Goal: Transaction & Acquisition: Obtain resource

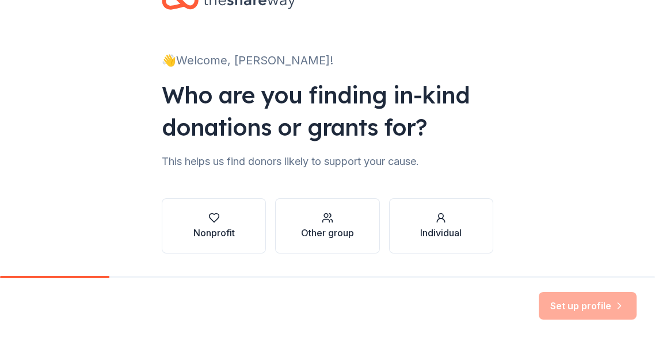
scroll to position [58, 0]
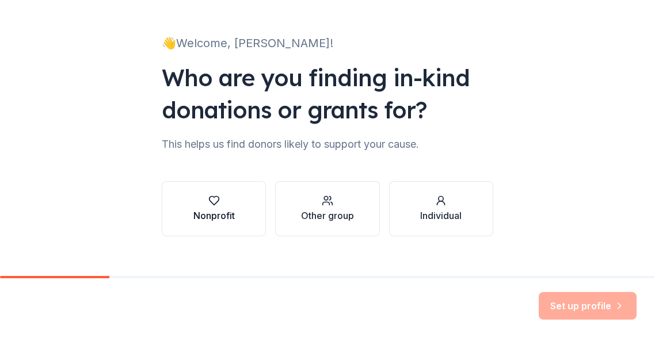
click at [209, 197] on icon "button" at bounding box center [214, 201] width 10 height 9
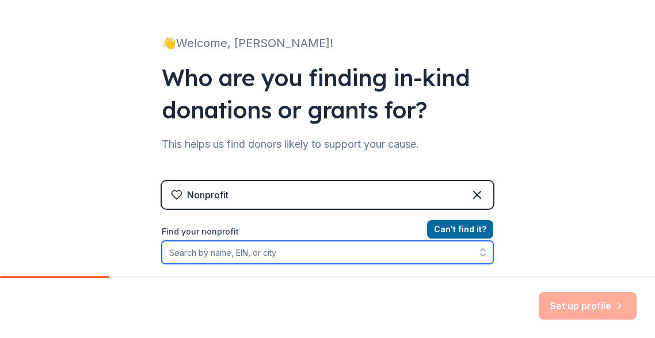
click at [257, 253] on input "Find your nonprofit" at bounding box center [327, 252] width 331 height 23
type input "Annie's Hope - The Center for Grieving Kids"
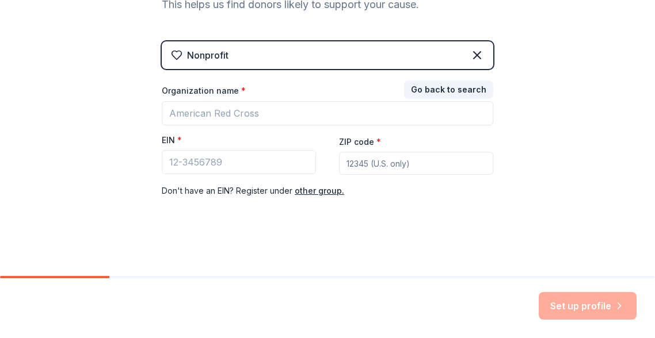
scroll to position [197, 0]
click at [580, 307] on div "Set up profile" at bounding box center [587, 306] width 98 height 28
click at [217, 162] on input "EIN *" at bounding box center [239, 163] width 154 height 24
paste input "43-1801433"
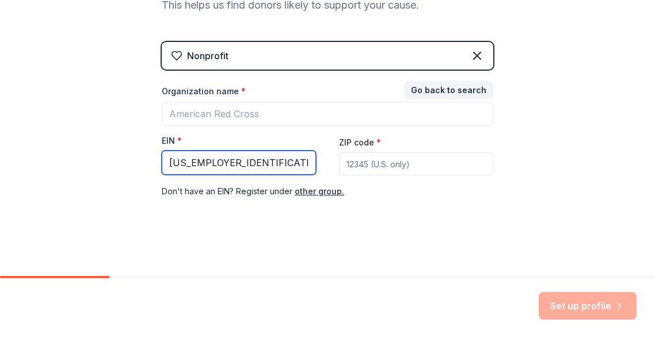
type input "43-1801433"
click at [396, 161] on input "ZIP code *" at bounding box center [416, 163] width 154 height 23
type input "63122"
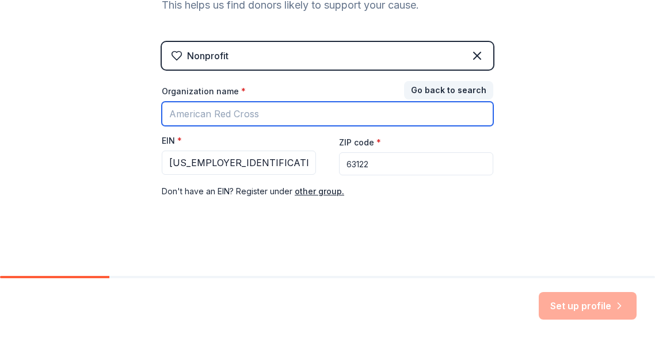
click at [242, 117] on input "Organization name *" at bounding box center [327, 114] width 331 height 24
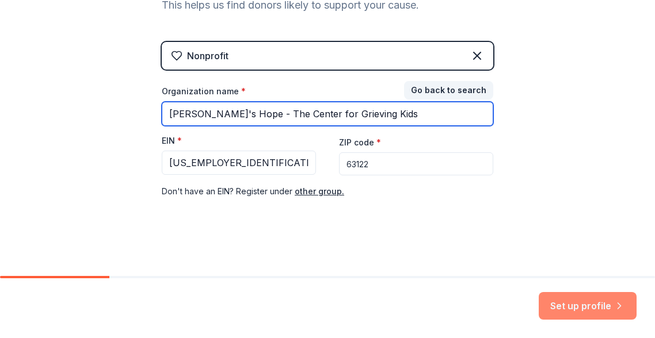
type input "Annie's Hope - The Center for Grieving Kids"
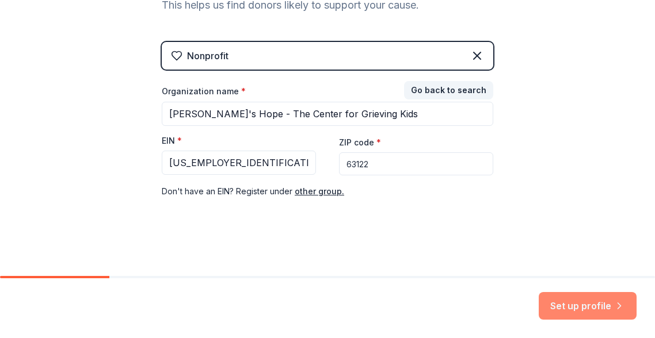
click at [583, 303] on button "Set up profile" at bounding box center [587, 306] width 98 height 28
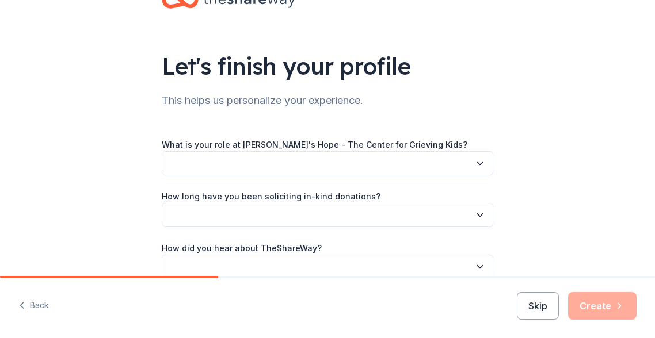
scroll to position [58, 0]
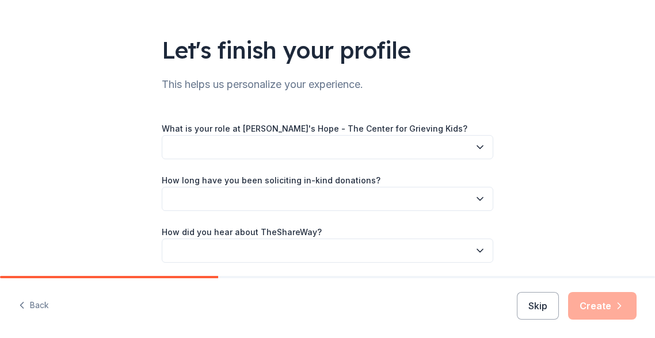
click at [321, 146] on button "button" at bounding box center [327, 147] width 331 height 24
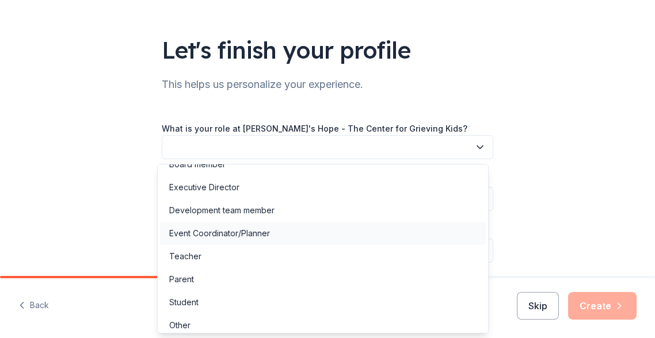
scroll to position [20, 0]
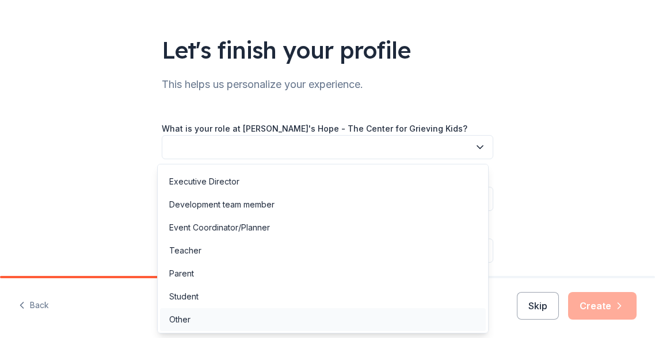
click at [197, 320] on div "Other" at bounding box center [323, 319] width 326 height 23
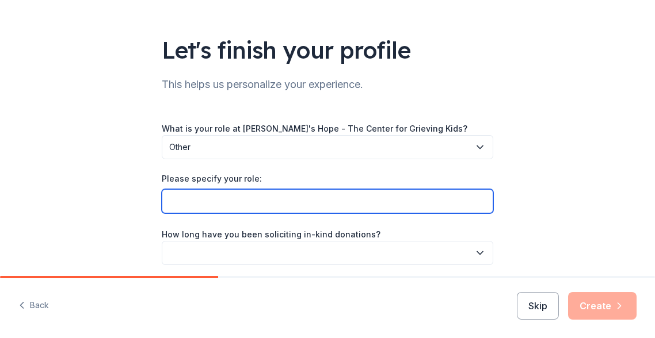
click at [224, 205] on input "Please specify your role:" at bounding box center [327, 201] width 331 height 24
type input "Grant Writer"
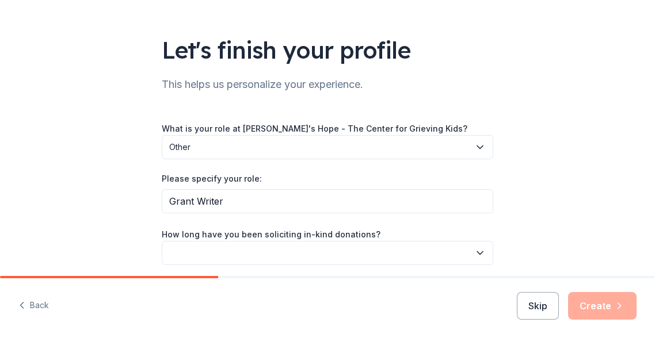
click at [335, 255] on button "button" at bounding box center [327, 253] width 331 height 24
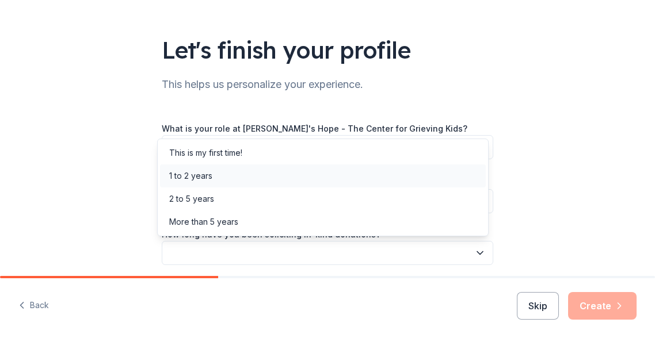
click at [246, 173] on div "1 to 2 years" at bounding box center [323, 176] width 326 height 23
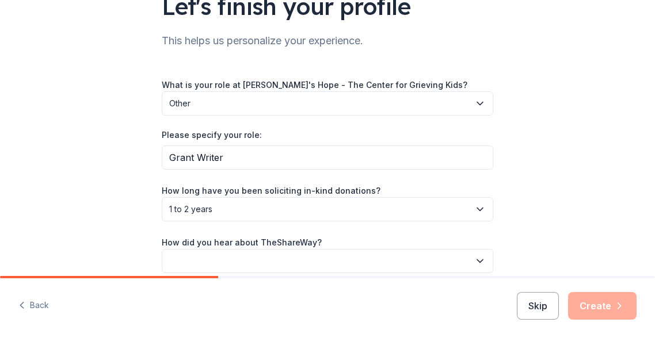
scroll to position [153, 0]
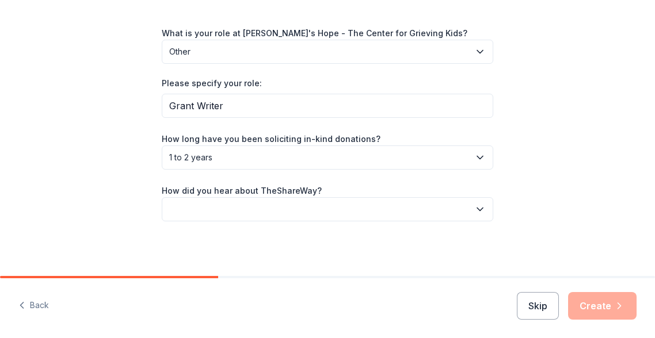
click at [265, 208] on button "button" at bounding box center [327, 209] width 331 height 24
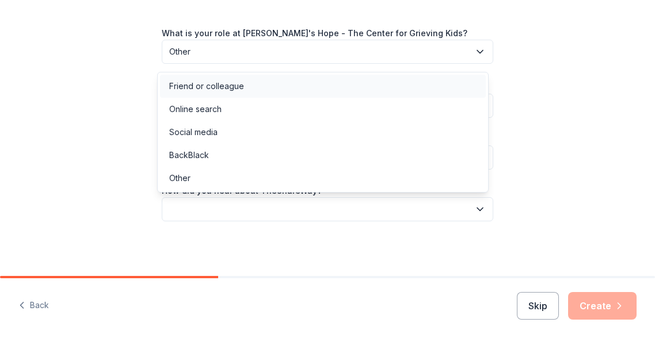
click at [246, 77] on div "Friend or colleague" at bounding box center [323, 86] width 326 height 23
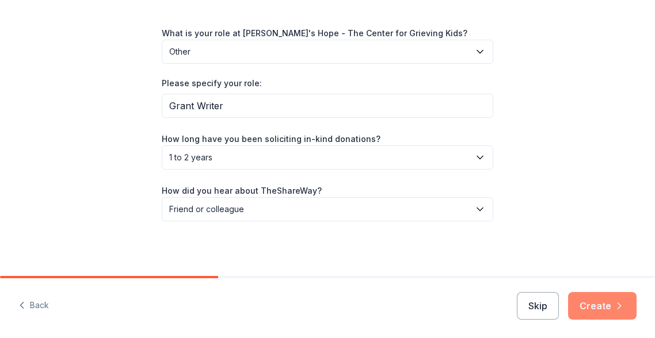
click at [609, 307] on button "Create" at bounding box center [602, 306] width 68 height 28
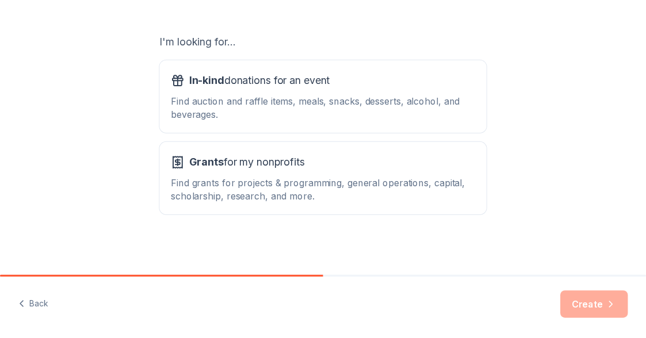
scroll to position [188, 0]
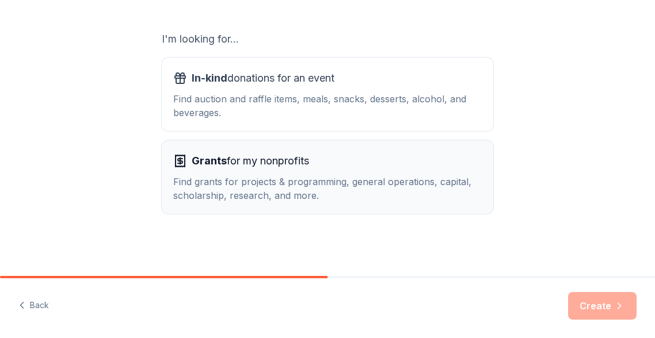
click at [277, 179] on div "Find grants for projects & programming, general operations, capital, scholarshi…" at bounding box center [327, 189] width 308 height 28
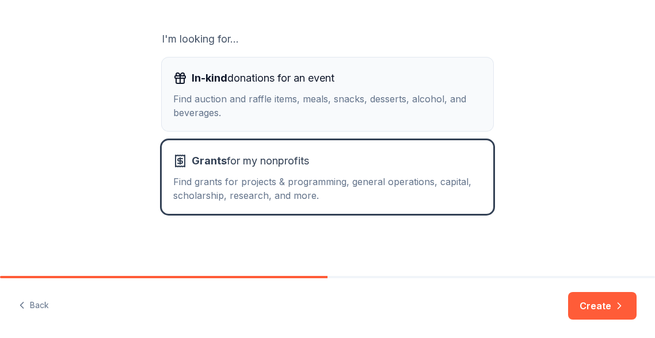
click at [300, 104] on div "Find auction and raffle items, meals, snacks, desserts, alcohol, and beverages." at bounding box center [327, 106] width 308 height 28
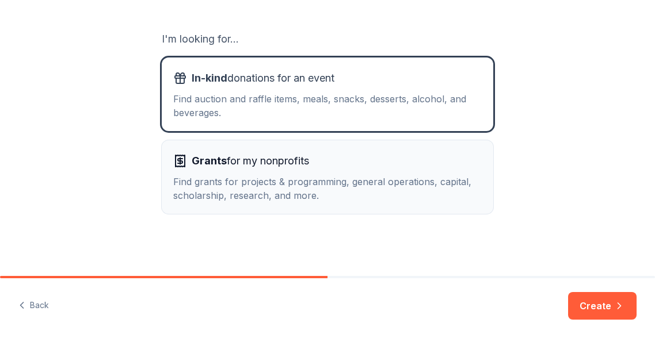
click at [270, 177] on div "Find grants for projects & programming, general operations, capital, scholarshi…" at bounding box center [327, 189] width 308 height 28
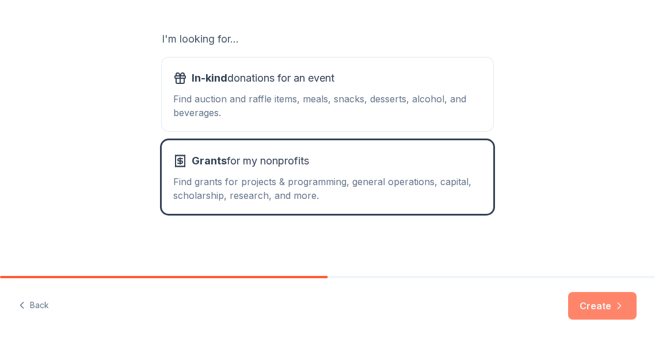
click at [588, 307] on button "Create" at bounding box center [602, 306] width 68 height 28
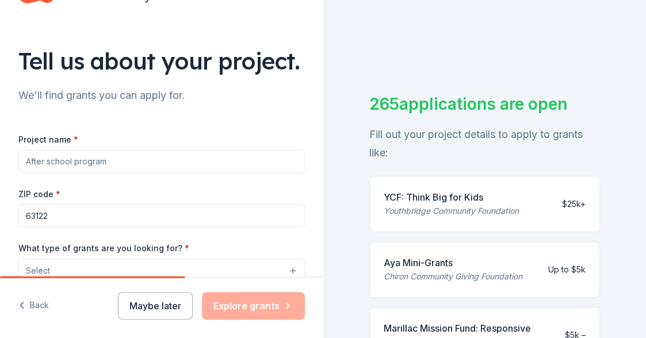
scroll to position [115, 0]
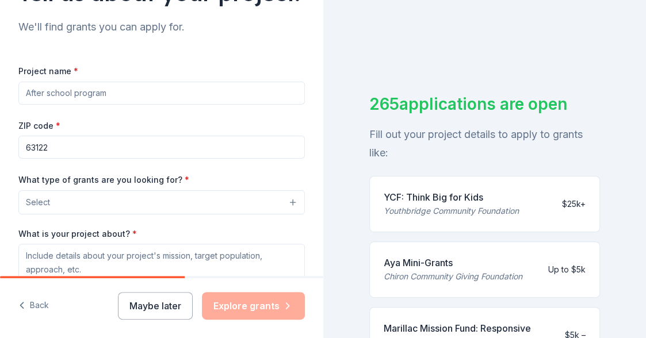
click at [178, 105] on input "Project name *" at bounding box center [161, 93] width 286 height 23
drag, startPoint x: 156, startPoint y: 125, endPoint x: -31, endPoint y: 105, distance: 188.6
click at [0, 105] on html "Tell us about your project. We'll find grants you can apply for. Project name *…" at bounding box center [323, 169] width 646 height 338
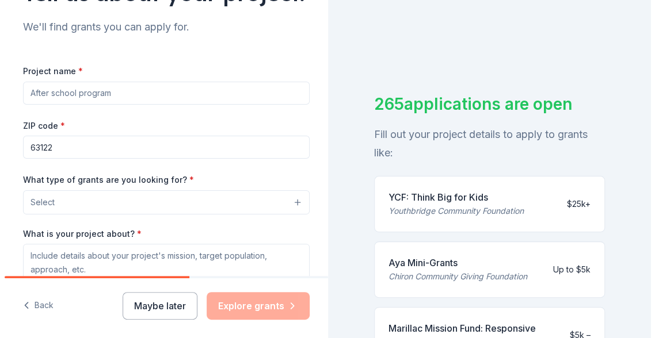
scroll to position [173, 0]
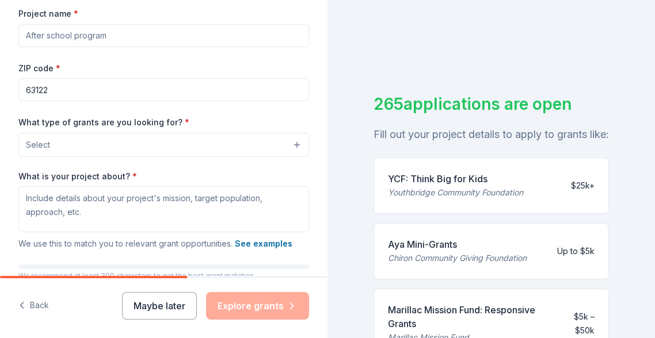
click at [115, 157] on button "Select" at bounding box center [163, 145] width 291 height 24
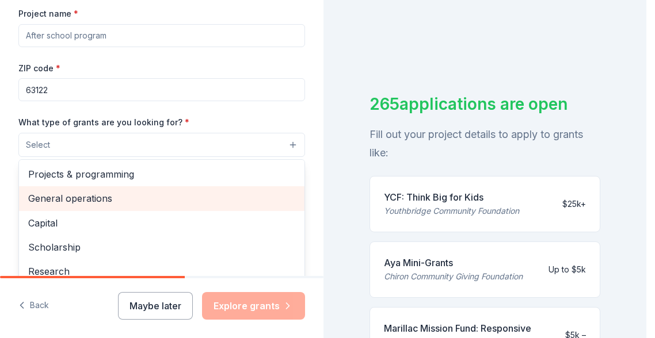
click at [97, 206] on span "General operations" at bounding box center [161, 198] width 267 height 15
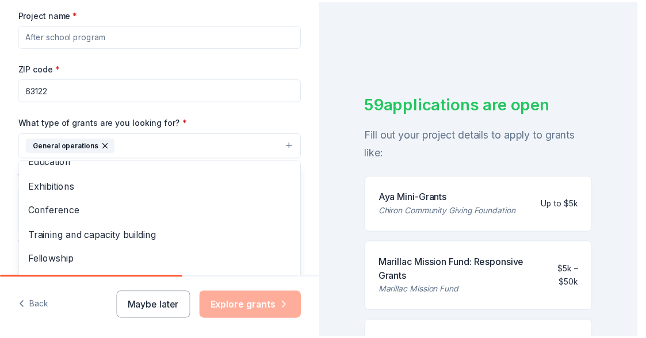
scroll to position [306, 0]
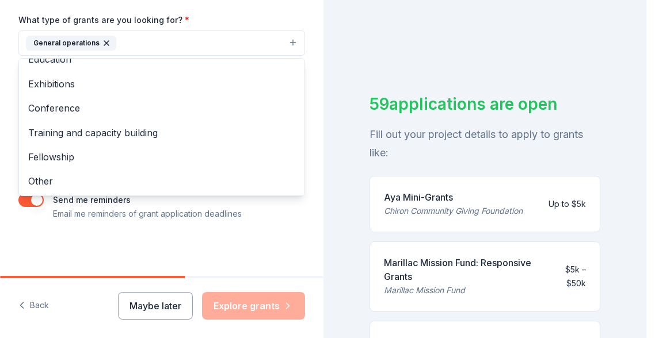
click at [163, 230] on div "Tell us about your project. We'll find grants you can apply for. Project name *…" at bounding box center [161, 0] width 323 height 551
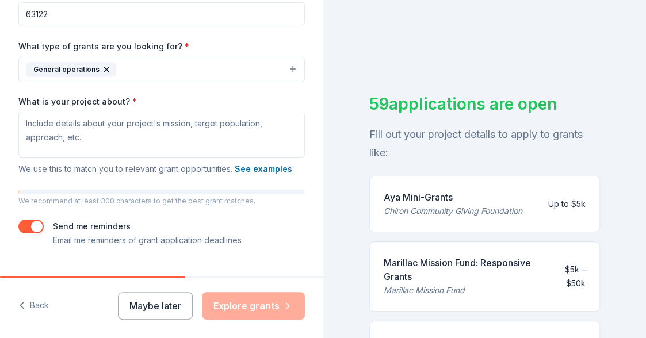
scroll to position [133, 0]
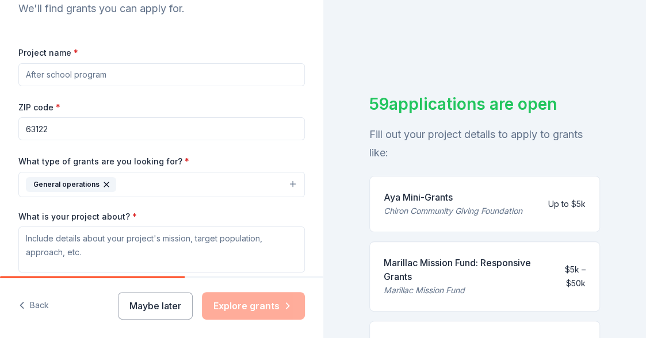
click at [125, 86] on input "Project name *" at bounding box center [161, 74] width 286 height 23
type input "S"
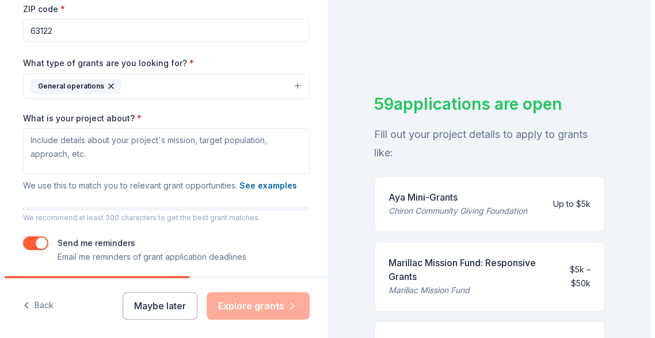
scroll to position [249, 0]
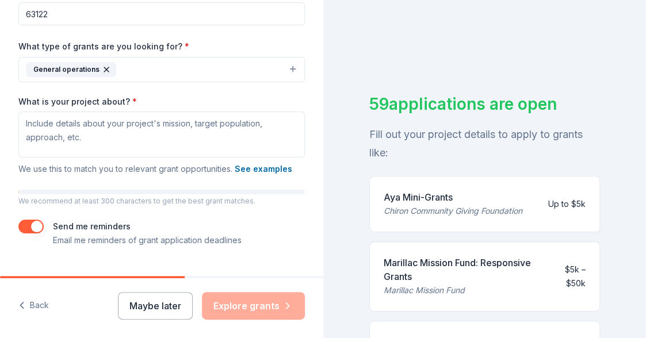
type input "Mental Health Support for Grieving Kids and Families"
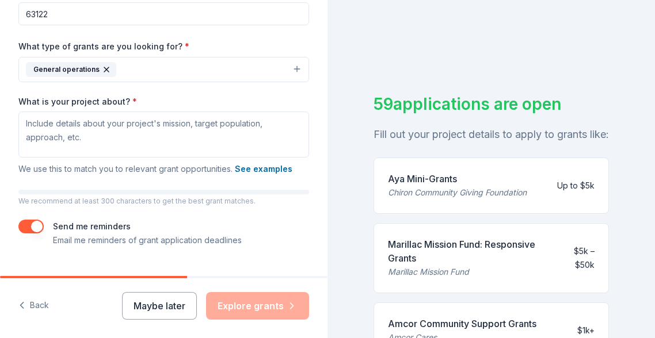
click at [144, 82] on button "General operations" at bounding box center [163, 69] width 291 height 25
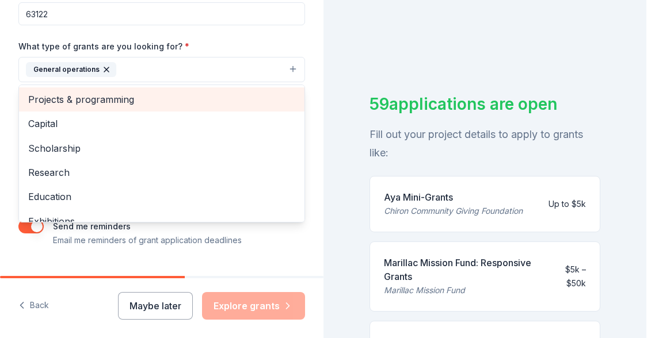
click at [124, 107] on span "Projects & programming" at bounding box center [161, 99] width 267 height 15
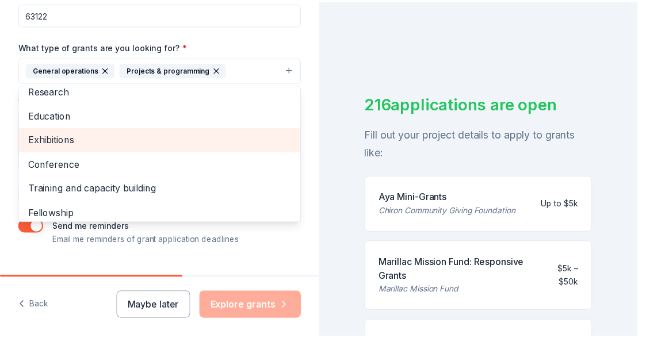
scroll to position [86, 0]
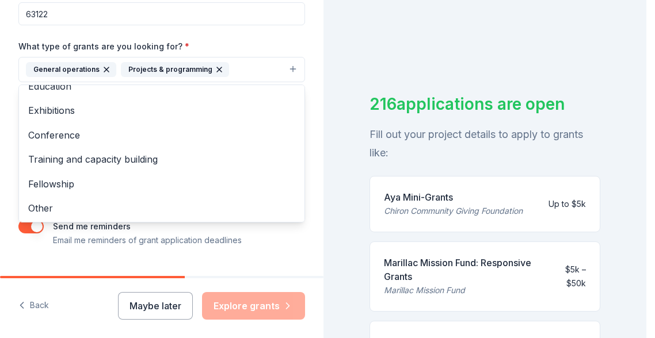
click at [346, 261] on div "Tell us about your project. We'll find grants you can apply for. Project name *…" at bounding box center [323, 169] width 646 height 338
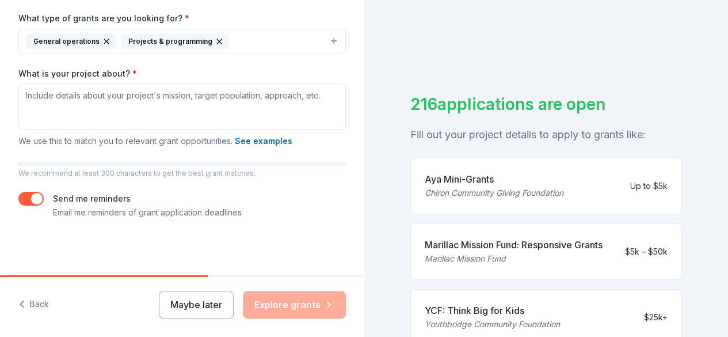
scroll to position [274, 0]
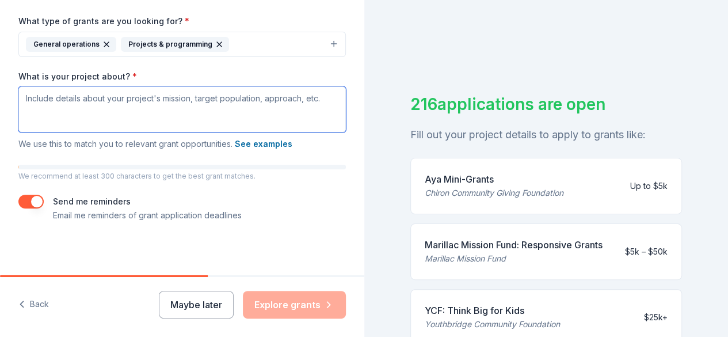
click at [63, 108] on textarea "What is your project about? *" at bounding box center [181, 109] width 327 height 46
paste textarea "Annie’s Hope – The Center for Grieving Kids is a community-based organization p…"
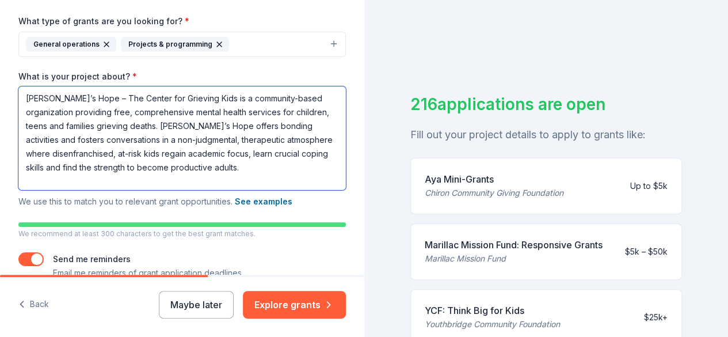
scroll to position [0, 0]
click at [301, 127] on textarea "Annie’s Hope – The Center for Grieving Kids is a community-based organization p…" at bounding box center [181, 138] width 327 height 104
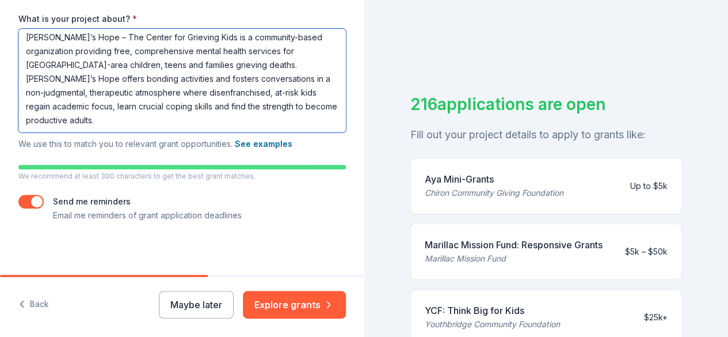
scroll to position [333, 0]
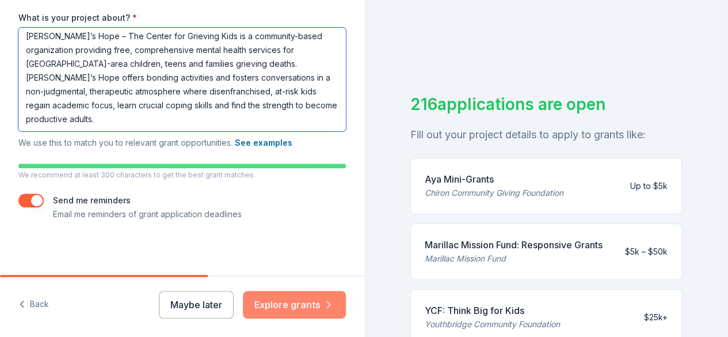
type textarea "Annie’s Hope – The Center for Grieving Kids is a community-based organization p…"
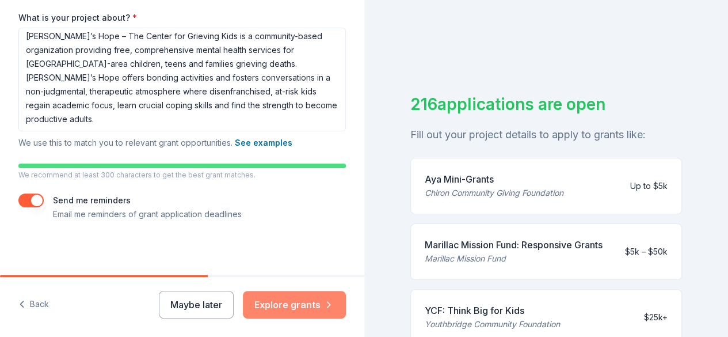
click at [281, 301] on button "Explore grants" at bounding box center [294, 305] width 103 height 28
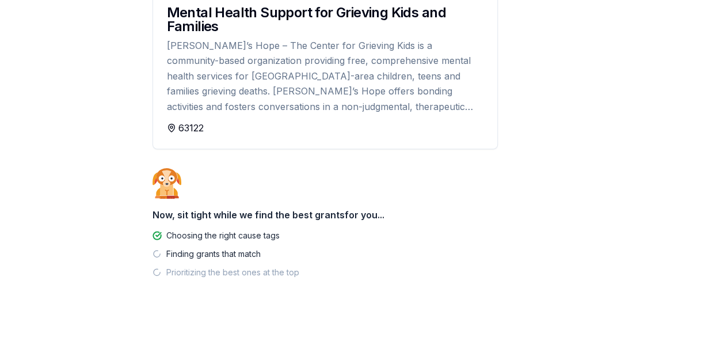
scroll to position [169, 0]
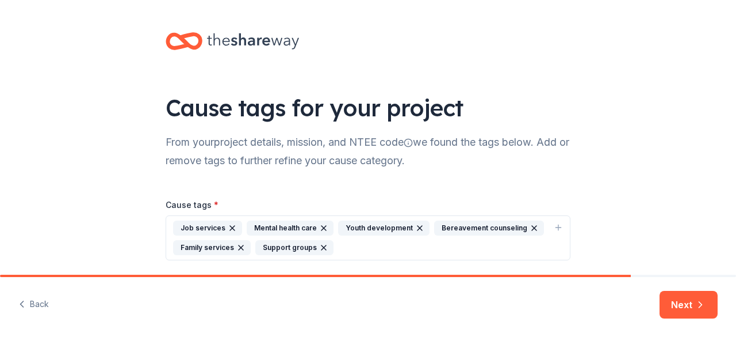
click at [230, 226] on icon "button" at bounding box center [232, 228] width 5 height 5
click at [284, 244] on div "Mental health care Youth development Bereavement counseling Family services Sup…" at bounding box center [361, 237] width 376 height 35
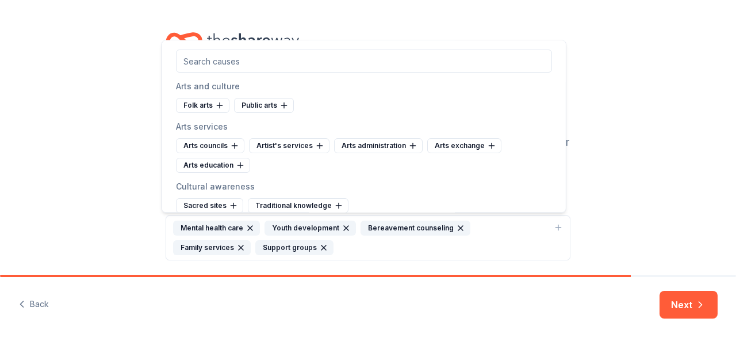
click at [295, 59] on input "text" at bounding box center [364, 60] width 376 height 23
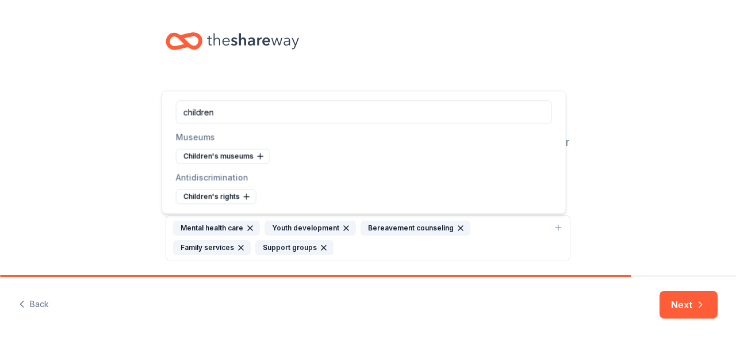
click at [392, 105] on input "children" at bounding box center [364, 111] width 376 height 23
type input "children"
click at [636, 151] on div "Cause tags for your project From your project details, mission, and NTEE code w…" at bounding box center [368, 157] width 736 height 315
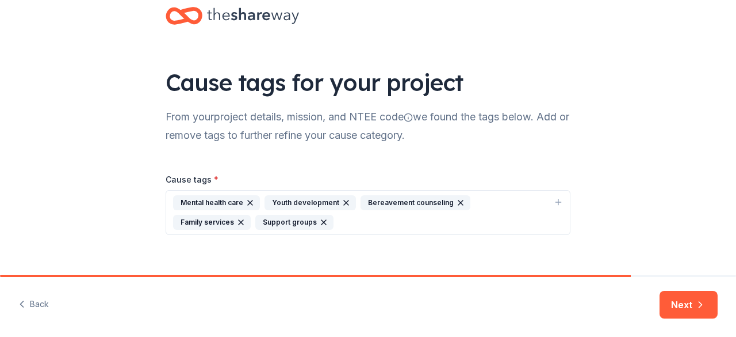
scroll to position [39, 0]
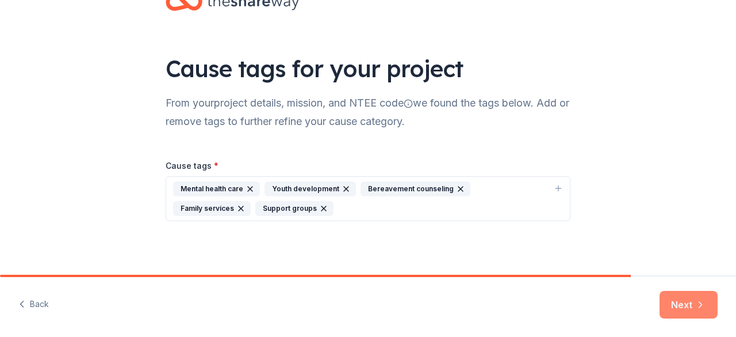
click at [654, 303] on button "Next" at bounding box center [689, 305] width 58 height 28
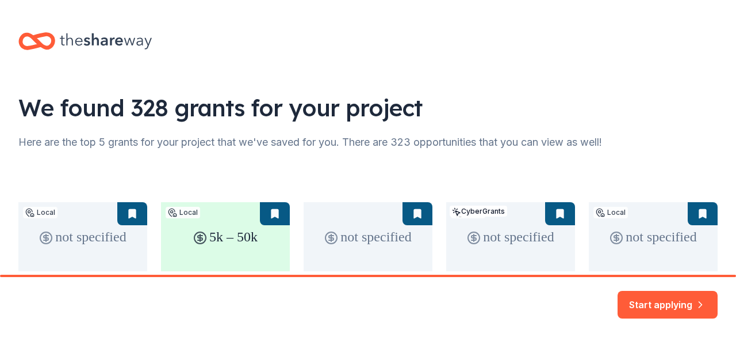
scroll to position [115, 0]
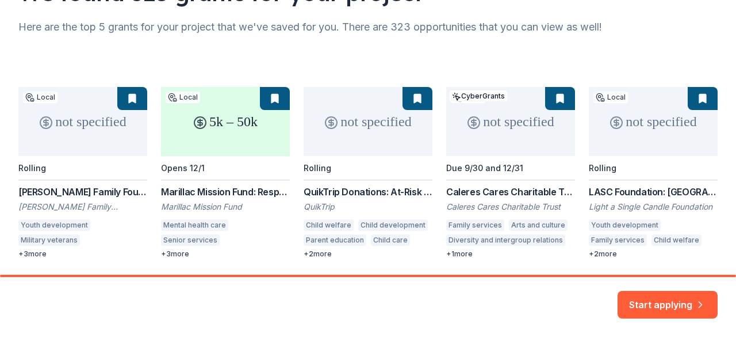
click at [65, 192] on div "not specified Local Rolling Berges Family Foundation Grant Berges Family Founda…" at bounding box center [368, 172] width 700 height 171
click at [68, 119] on div "not specified Local Rolling Berges Family Foundation Grant Berges Family Founda…" at bounding box center [368, 172] width 700 height 171
click at [77, 196] on div "not specified Local Rolling Berges Family Foundation Grant Berges Family Founda…" at bounding box center [368, 172] width 700 height 171
click at [41, 255] on div "not specified Local Rolling Berges Family Foundation Grant Berges Family Founda…" at bounding box center [368, 172] width 700 height 171
click at [77, 187] on div "not specified Local Rolling Berges Family Foundation Grant Berges Family Founda…" at bounding box center [368, 172] width 700 height 171
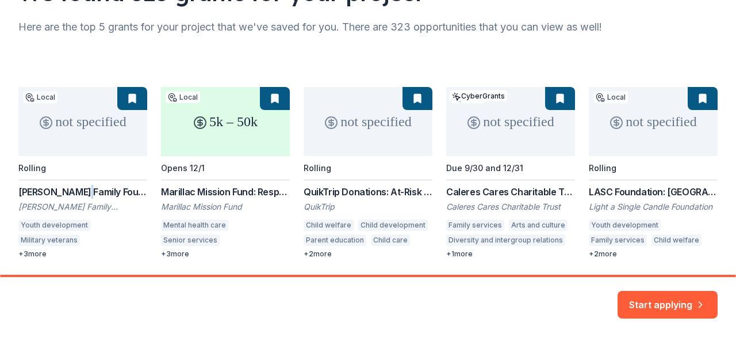
click at [76, 187] on div "not specified Local Rolling Berges Family Foundation Grant Berges Family Founda…" at bounding box center [368, 172] width 700 height 171
click at [92, 127] on div "not specified Local Rolling Berges Family Foundation Grant Berges Family Founda…" at bounding box center [368, 172] width 700 height 171
click at [117, 140] on div "not specified Local Rolling Berges Family Foundation Grant Berges Family Founda…" at bounding box center [368, 172] width 700 height 171
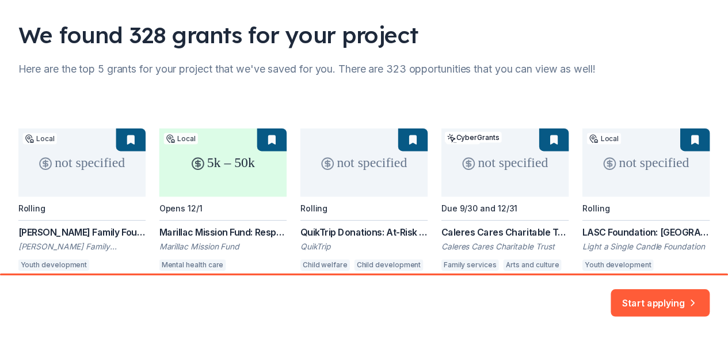
scroll to position [154, 0]
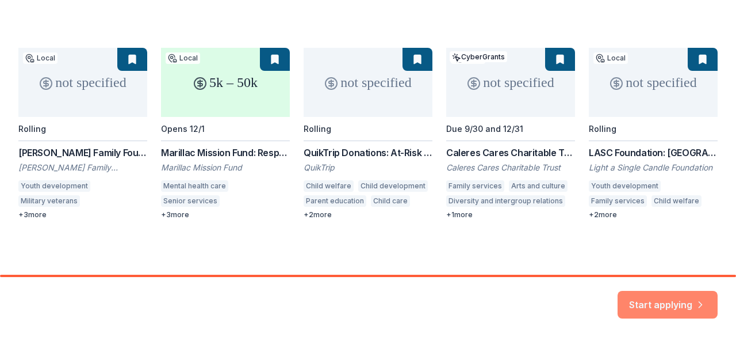
click at [654, 297] on button "Start applying" at bounding box center [668, 298] width 100 height 28
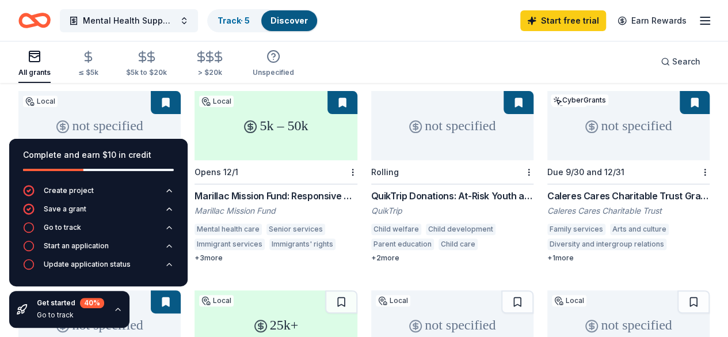
scroll to position [173, 0]
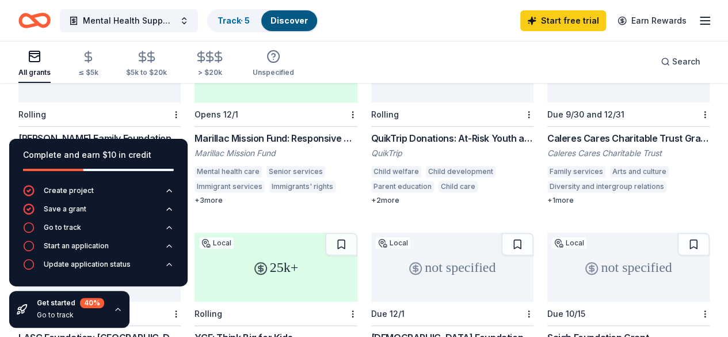
click at [96, 131] on div "[PERSON_NAME] Family Foundation Grant" at bounding box center [99, 138] width 162 height 14
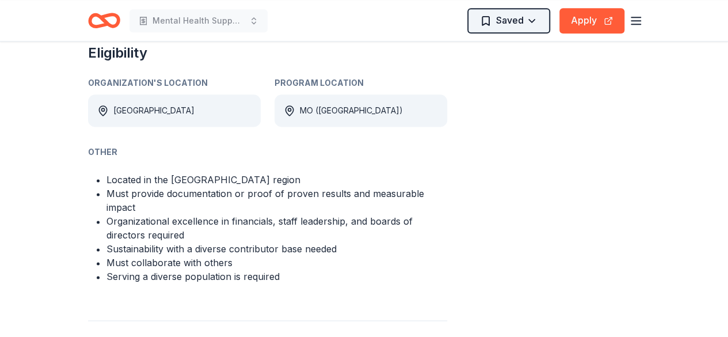
scroll to position [633, 0]
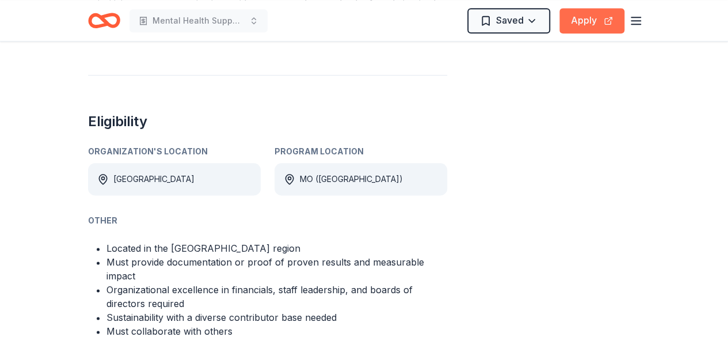
click at [589, 17] on button "Apply" at bounding box center [591, 20] width 65 height 25
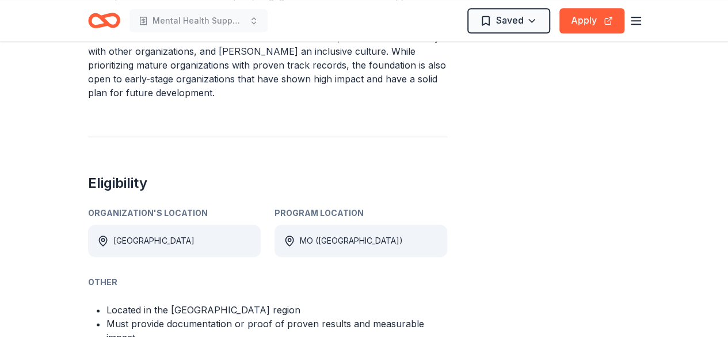
scroll to position [568, 0]
